Goal: Task Accomplishment & Management: Use online tool/utility

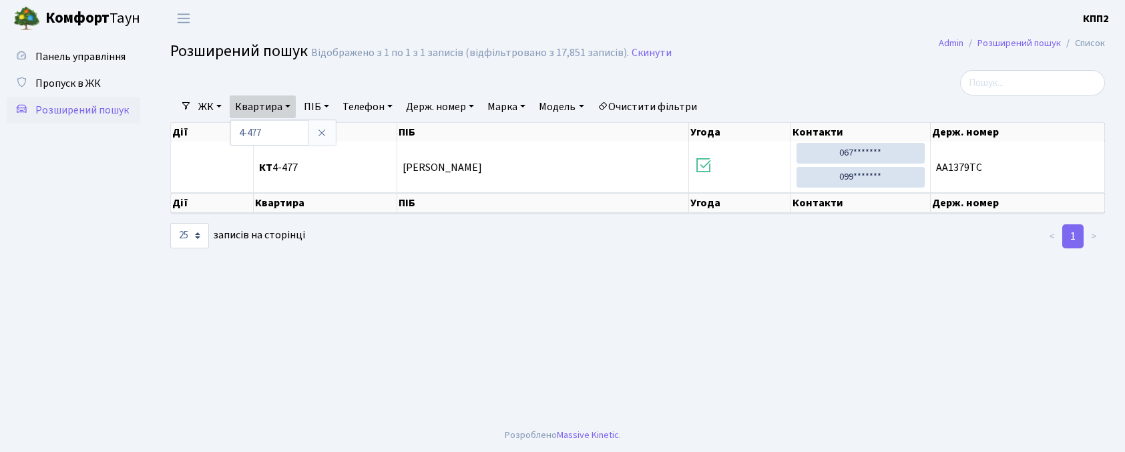
select select "25"
drag, startPoint x: 859, startPoint y: 85, endPoint x: 831, endPoint y: 65, distance: 34.3
click at [852, 81] on div at bounding box center [955, 82] width 298 height 25
click at [826, 29] on header "[PERSON_NAME] КПП2 Мій обліковий запис Вийти" at bounding box center [562, 18] width 1125 height 37
click at [270, 103] on link "Квартира" at bounding box center [263, 106] width 66 height 23
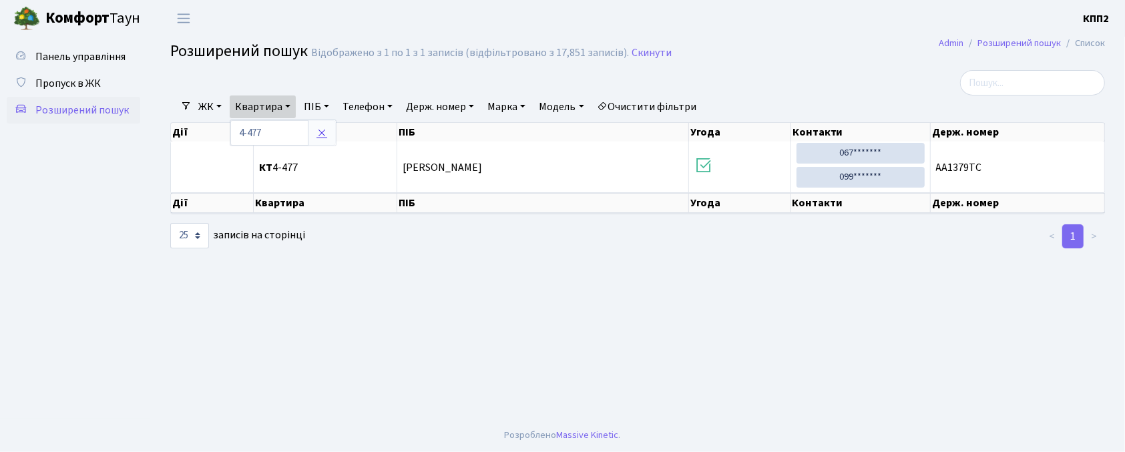
drag, startPoint x: 324, startPoint y: 126, endPoint x: 178, endPoint y: 143, distance: 147.2
click at [324, 126] on link at bounding box center [322, 132] width 28 height 25
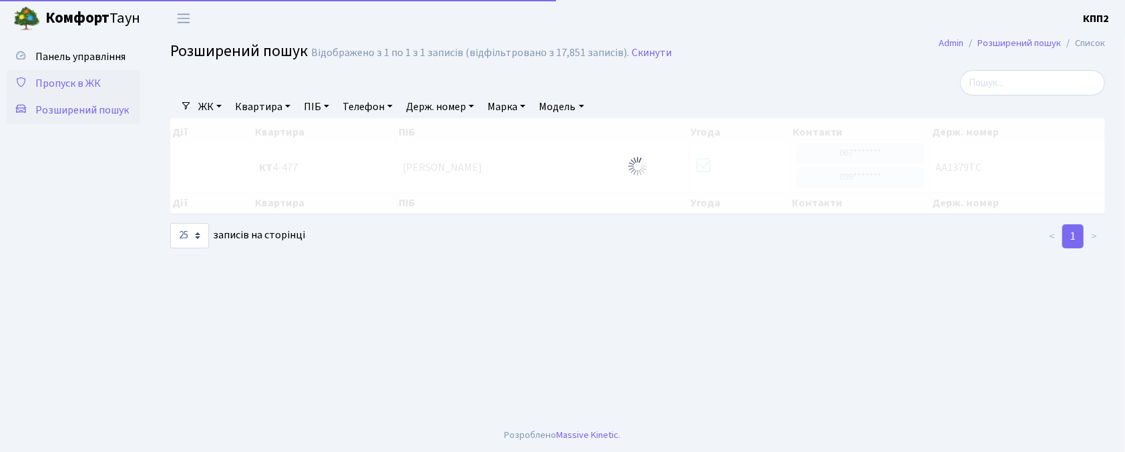
click at [105, 79] on link "Пропуск в ЖК" at bounding box center [74, 83] width 134 height 27
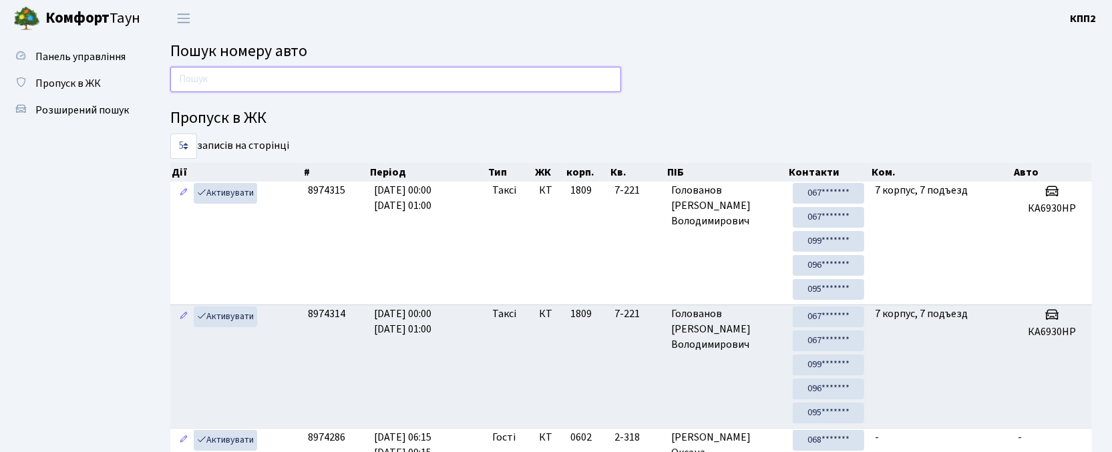
click at [532, 70] on input "text" at bounding box center [395, 79] width 451 height 25
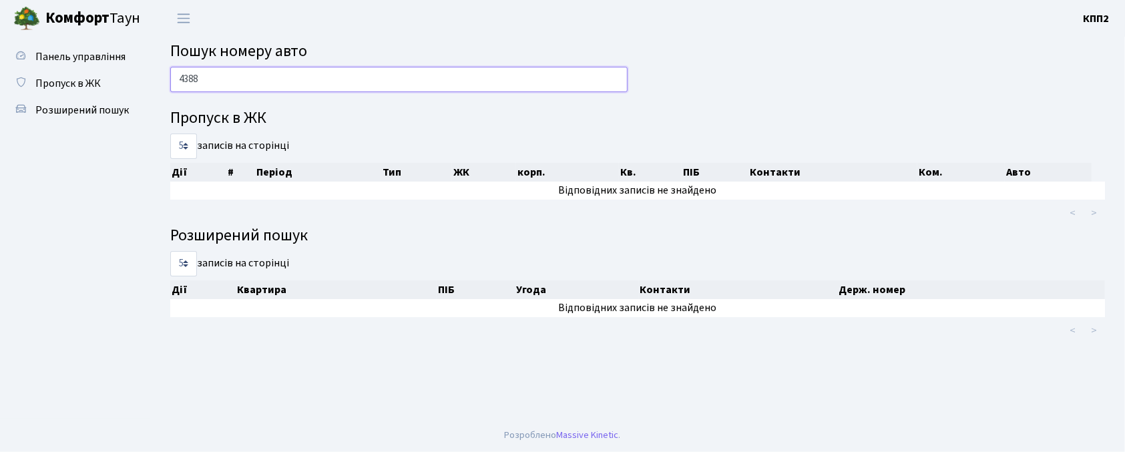
type input "4388"
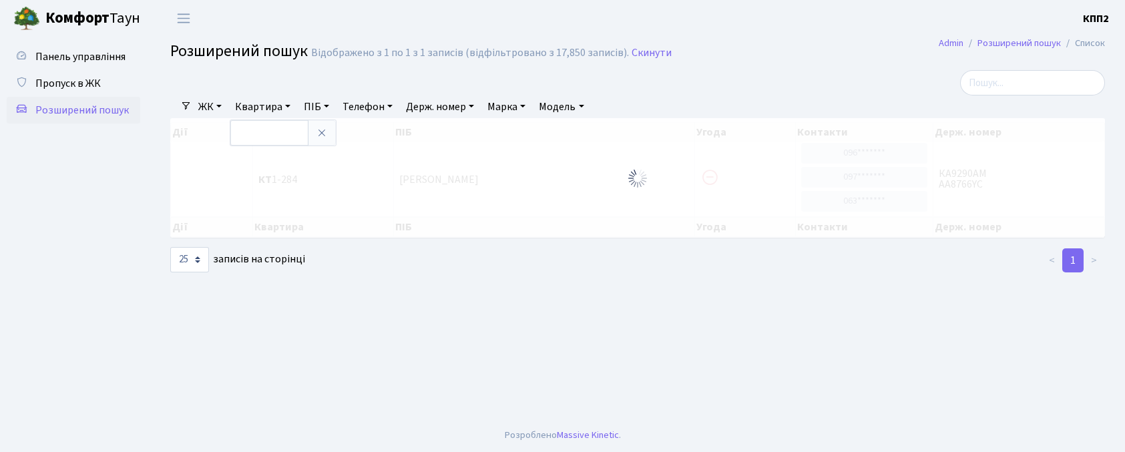
select select "25"
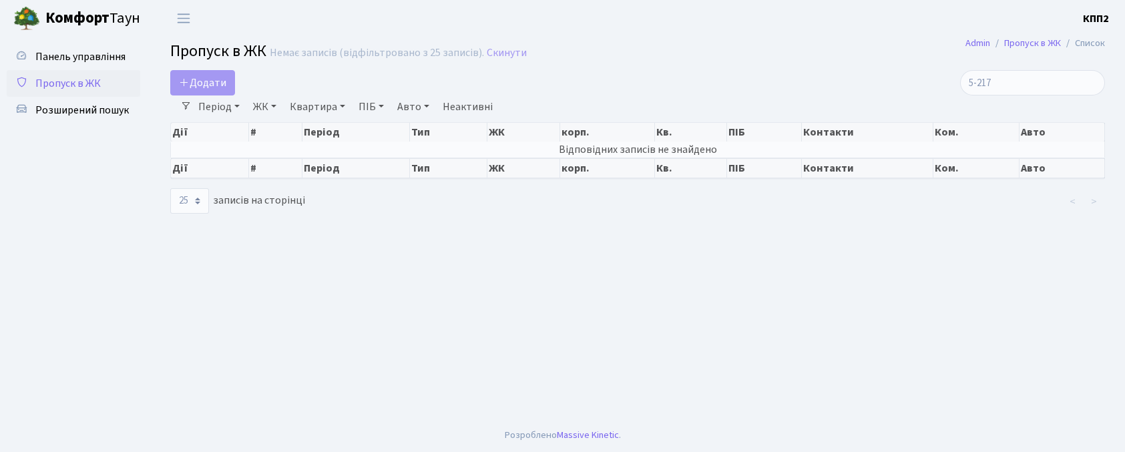
select select "25"
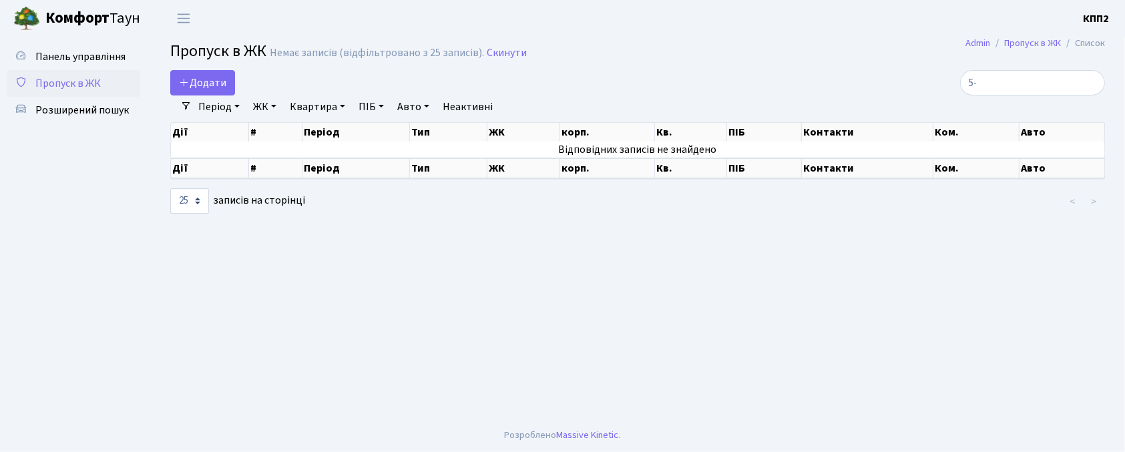
type input "5"
type input "4388"
click at [475, 17] on header "Комфорт Таун КПП2 Мій обліковий запис Вийти" at bounding box center [562, 18] width 1125 height 37
click at [1043, 80] on input "4388" at bounding box center [1032, 82] width 145 height 25
